Goal: Information Seeking & Learning: Learn about a topic

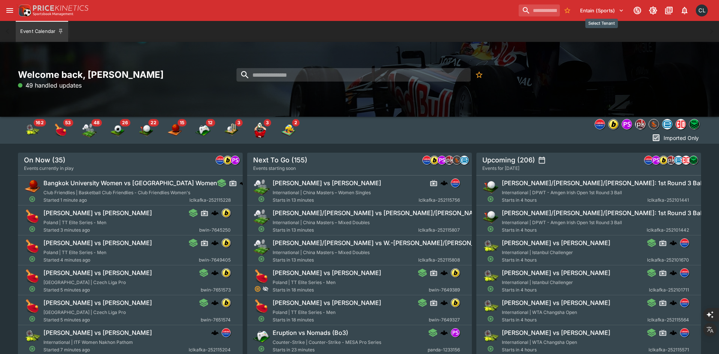
click at [609, 13] on button "Entain (Sports)" at bounding box center [601, 10] width 53 height 12
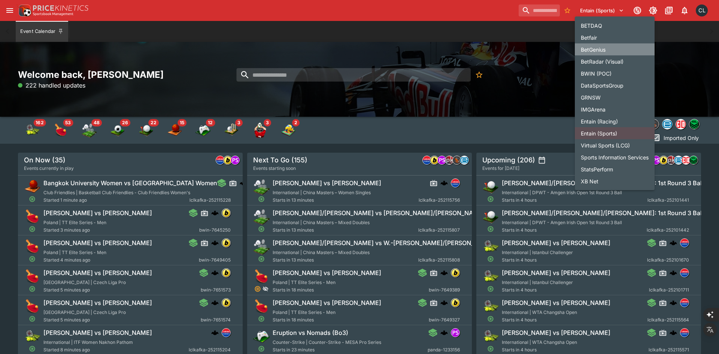
click at [616, 48] on li "BetGenius" at bounding box center [615, 49] width 80 height 12
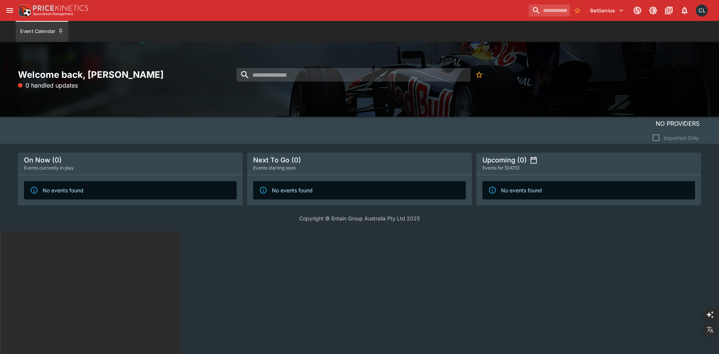
click at [293, 269] on html "BetGenius 1 CL Event Calendar Welcome back, [PERSON_NAME] 0 handled updates No …" at bounding box center [359, 292] width 719 height 585
click at [645, 98] on div "Welcome back, Chad Liu 0 handled updates" at bounding box center [359, 79] width 719 height 75
click at [592, 158] on div "Upcoming (0)" at bounding box center [588, 160] width 213 height 9
click at [532, 162] on icon "settings" at bounding box center [533, 159] width 7 height 7
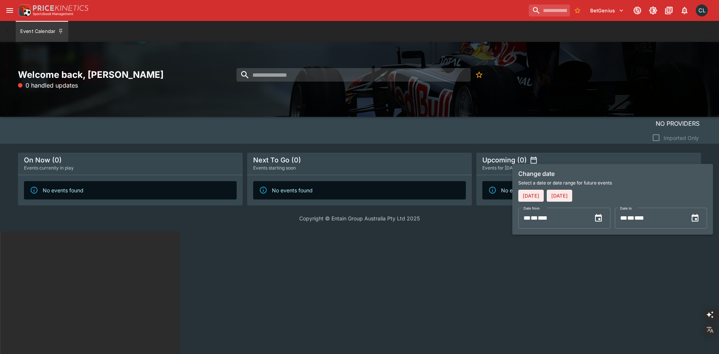
click at [569, 199] on button "Tomorrow" at bounding box center [558, 196] width 25 height 12
type input "**********"
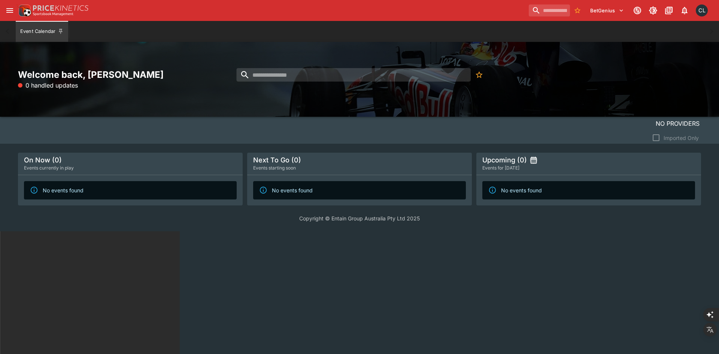
click at [534, 162] on icon "settings" at bounding box center [533, 159] width 7 height 7
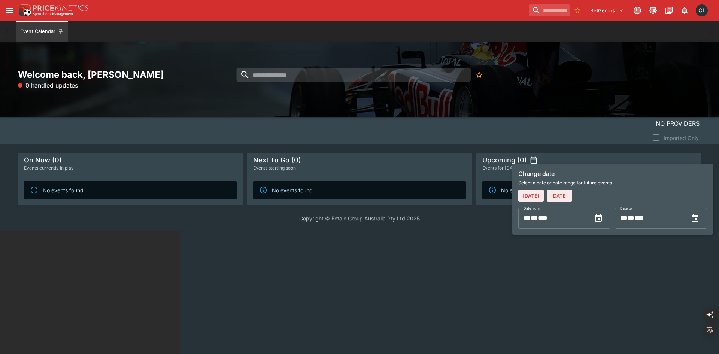
click at [692, 218] on icon "Choose date, selected date is Sep 5, 2025" at bounding box center [694, 217] width 7 height 7
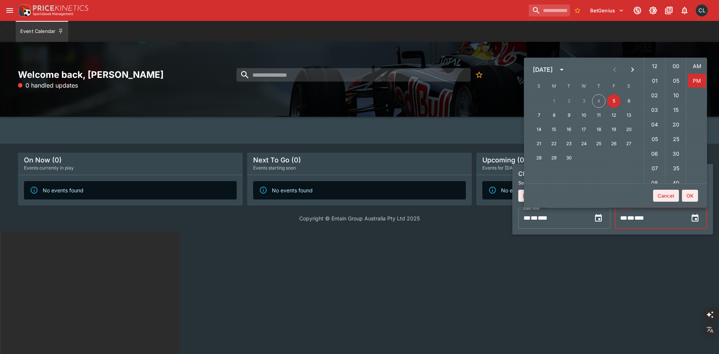
scroll to position [13, 0]
click at [580, 220] on div "** * ** * ****" at bounding box center [557, 218] width 68 height 21
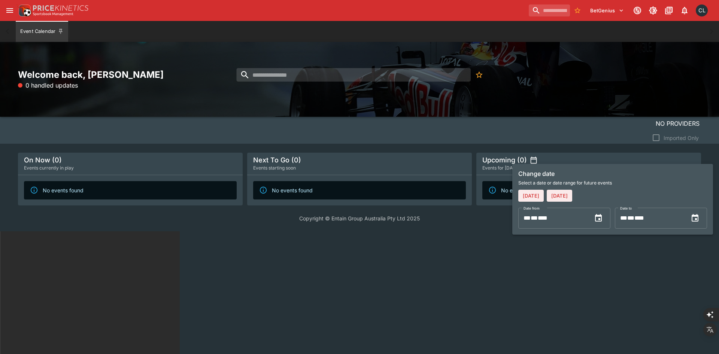
click at [314, 286] on div at bounding box center [359, 177] width 719 height 354
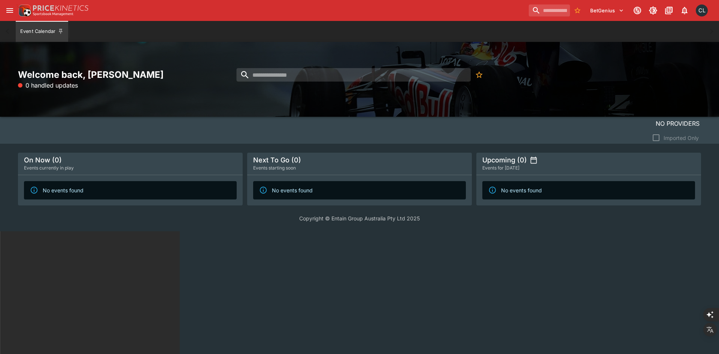
click at [289, 105] on div "Welcome back, Chad Liu 0 handled updates" at bounding box center [359, 79] width 719 height 75
click at [296, 81] on input "search" at bounding box center [353, 74] width 234 height 13
click at [523, 321] on html "BetGenius 1 CL Event Calendar Welcome back, Chad Liu 0 handled updates No Provi…" at bounding box center [359, 292] width 719 height 585
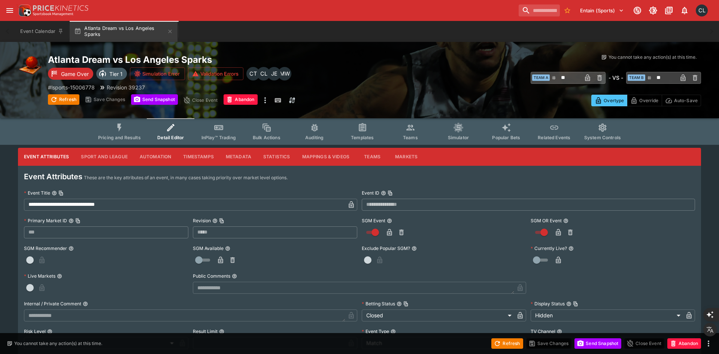
click at [204, 155] on button "Timestamps" at bounding box center [198, 157] width 43 height 18
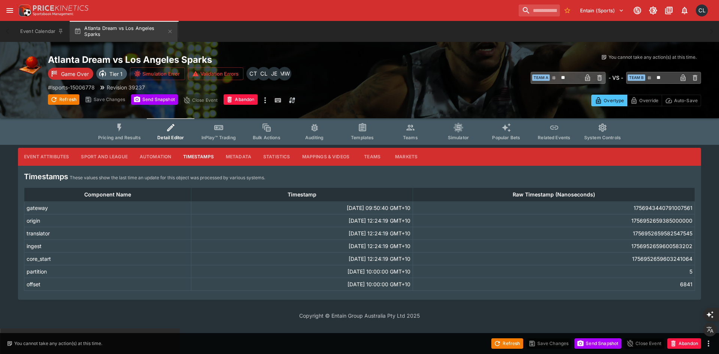
click at [371, 159] on button "Teams" at bounding box center [372, 157] width 34 height 18
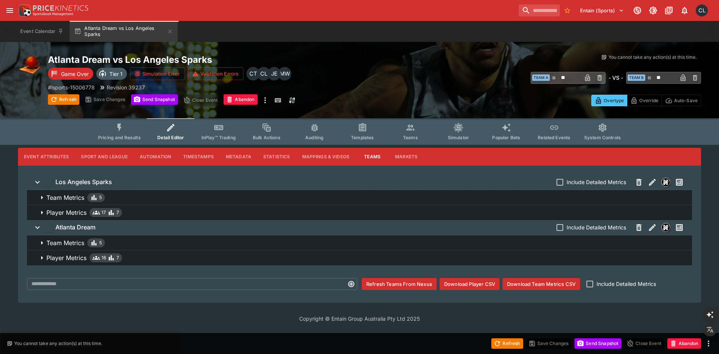
click at [183, 158] on button "Timestamps" at bounding box center [198, 157] width 43 height 18
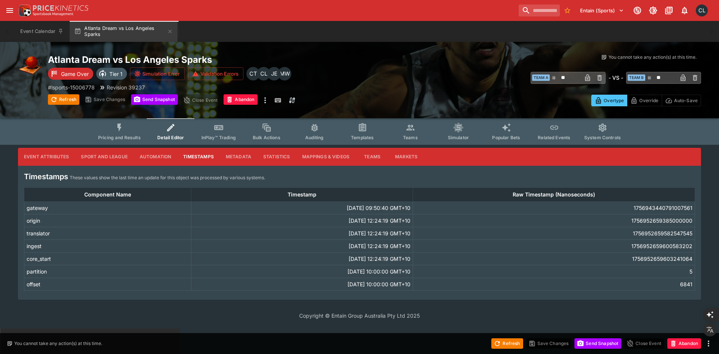
click at [93, 315] on p "Copyright © Entain Group Australia Pty Ltd 2025" at bounding box center [359, 316] width 719 height 8
click at [91, 180] on p "These values show the last time an update for this object was processed by vari…" at bounding box center [167, 177] width 195 height 7
